Goal: Task Accomplishment & Management: Complete application form

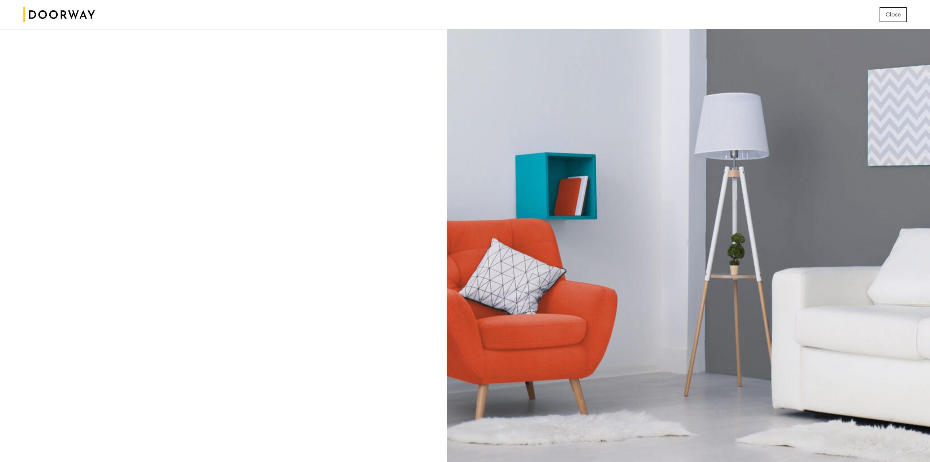
click at [900, 15] on span "Close" at bounding box center [892, 14] width 15 height 9
